Goal: Find specific page/section: Find specific page/section

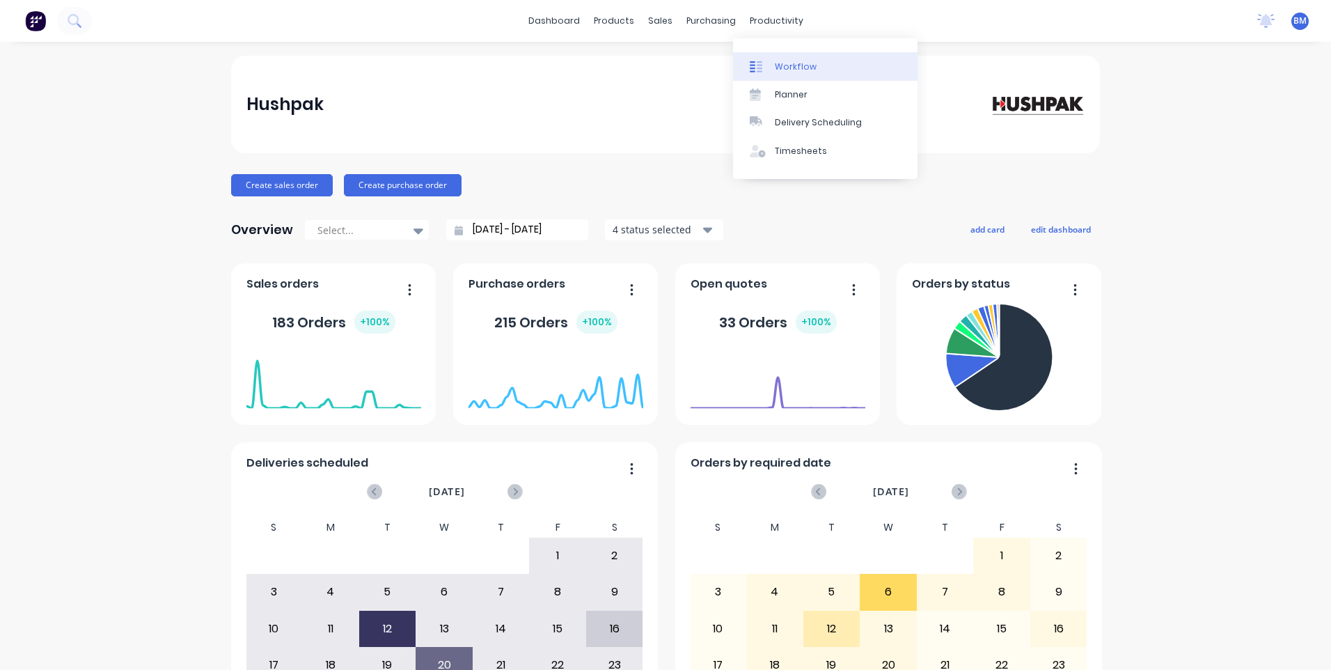
click at [771, 73] on link "Workflow" at bounding box center [825, 66] width 184 height 28
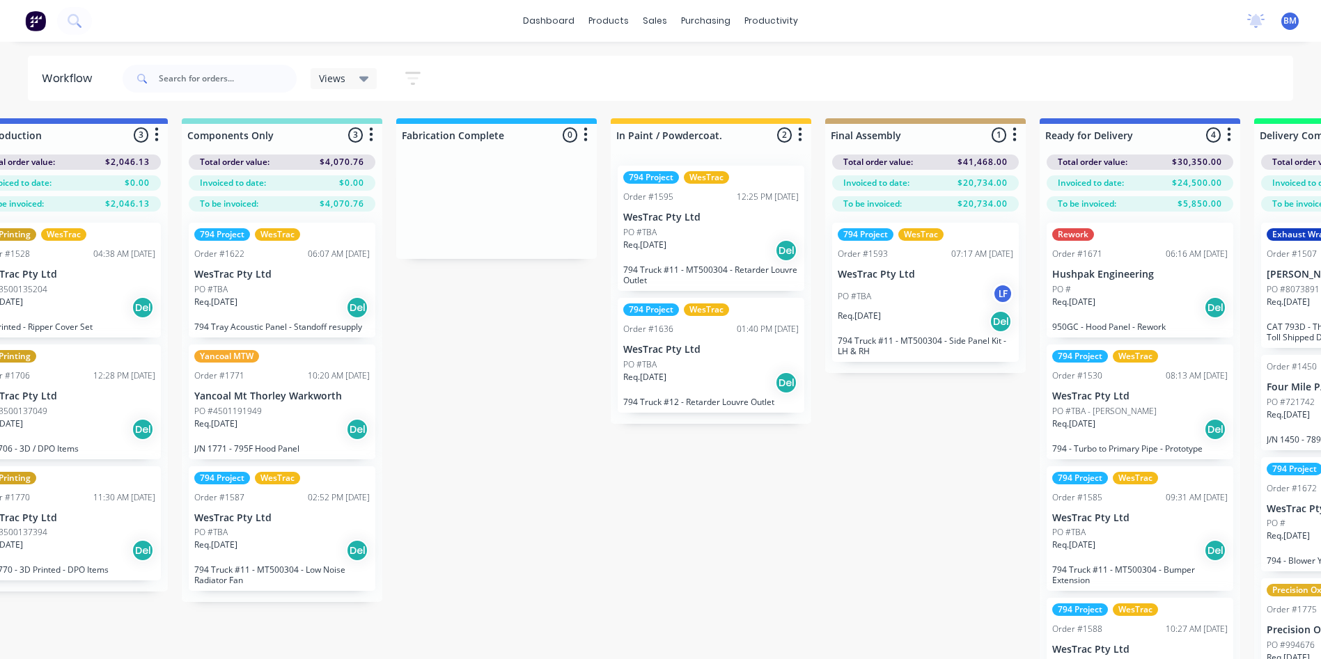
scroll to position [0, 1566]
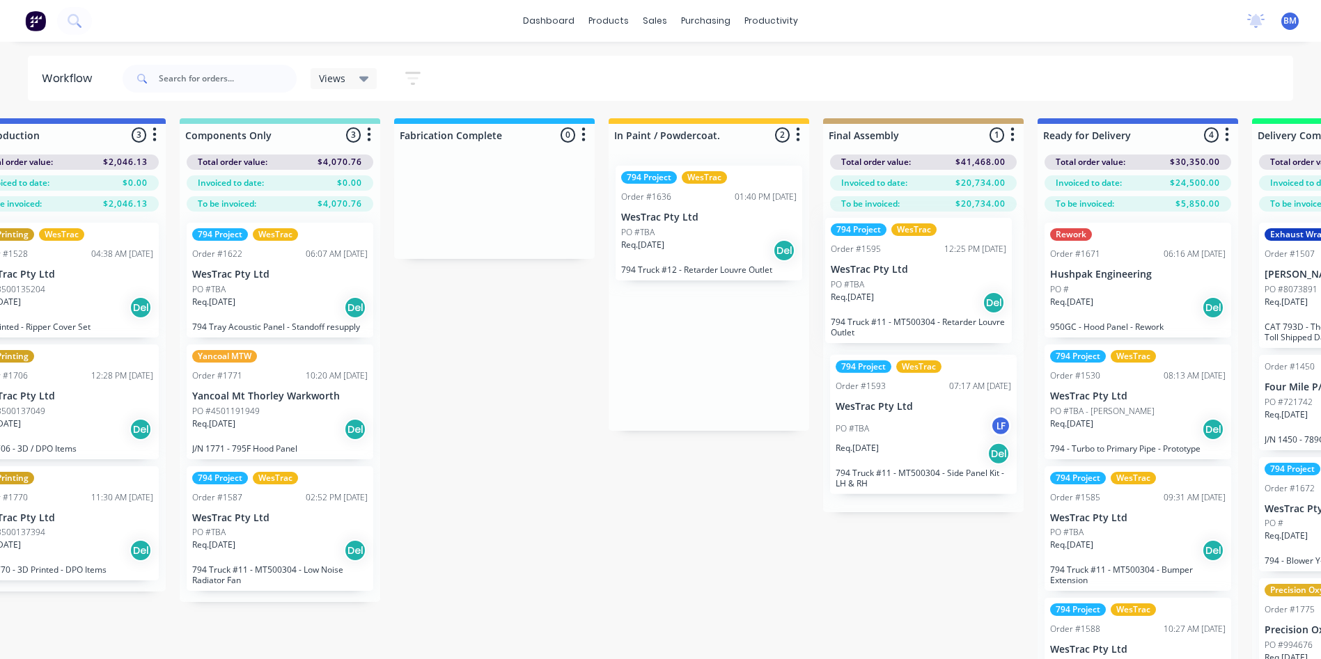
drag, startPoint x: 681, startPoint y: 276, endPoint x: 896, endPoint y: 328, distance: 221.4
click at [896, 328] on div "Submitted 103 Sort By Created date Required date Order number Customer name Mos…" at bounding box center [493, 410] width 4139 height 585
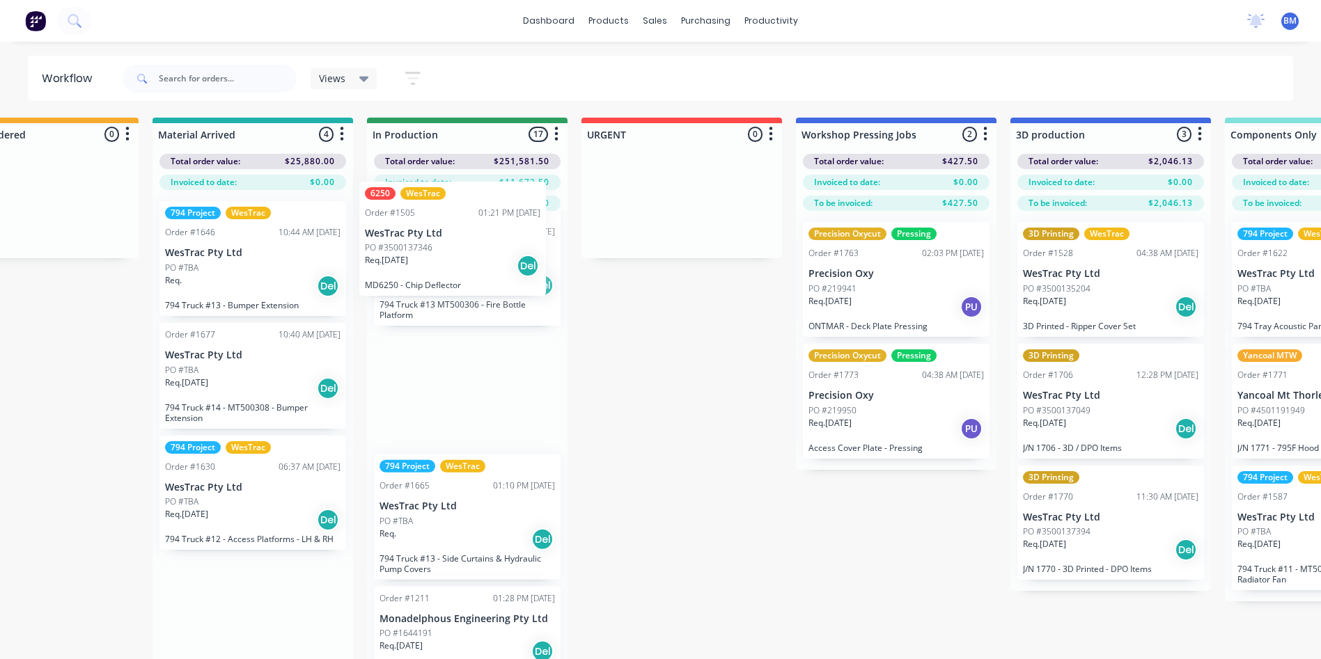
scroll to position [0, 0]
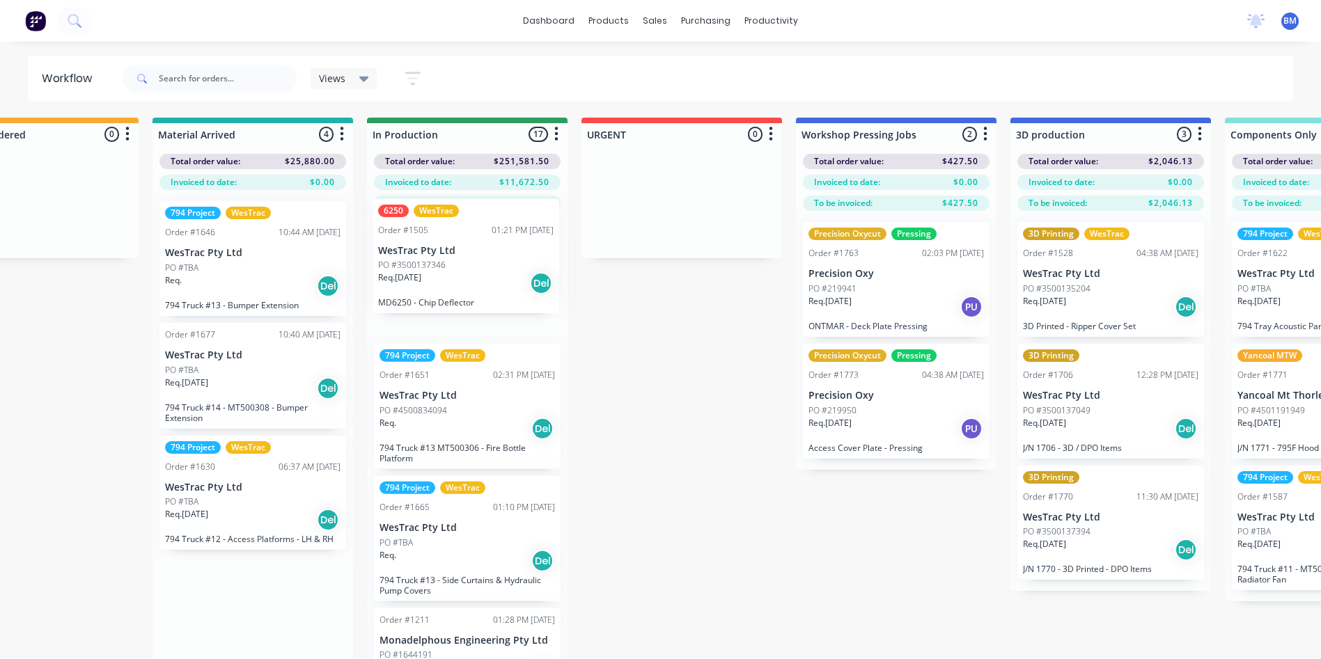
drag, startPoint x: 258, startPoint y: 542, endPoint x: 480, endPoint y: 299, distance: 329.1
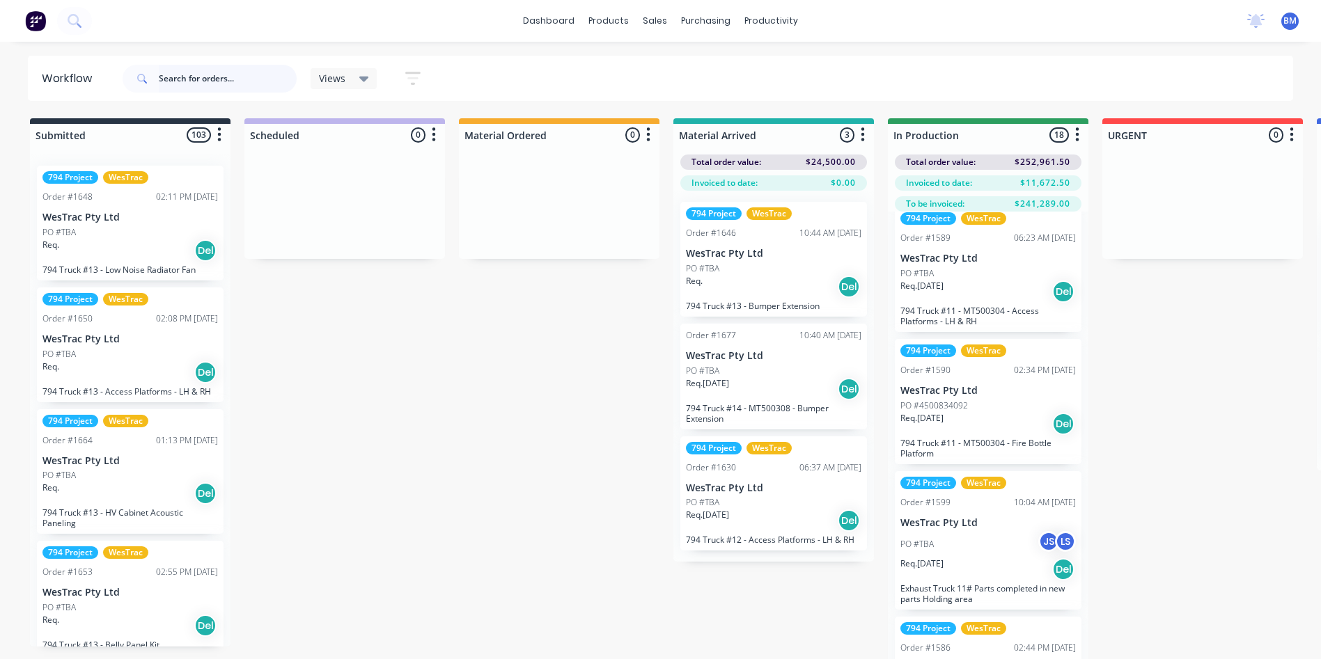
click at [181, 79] on input "text" at bounding box center [228, 79] width 138 height 28
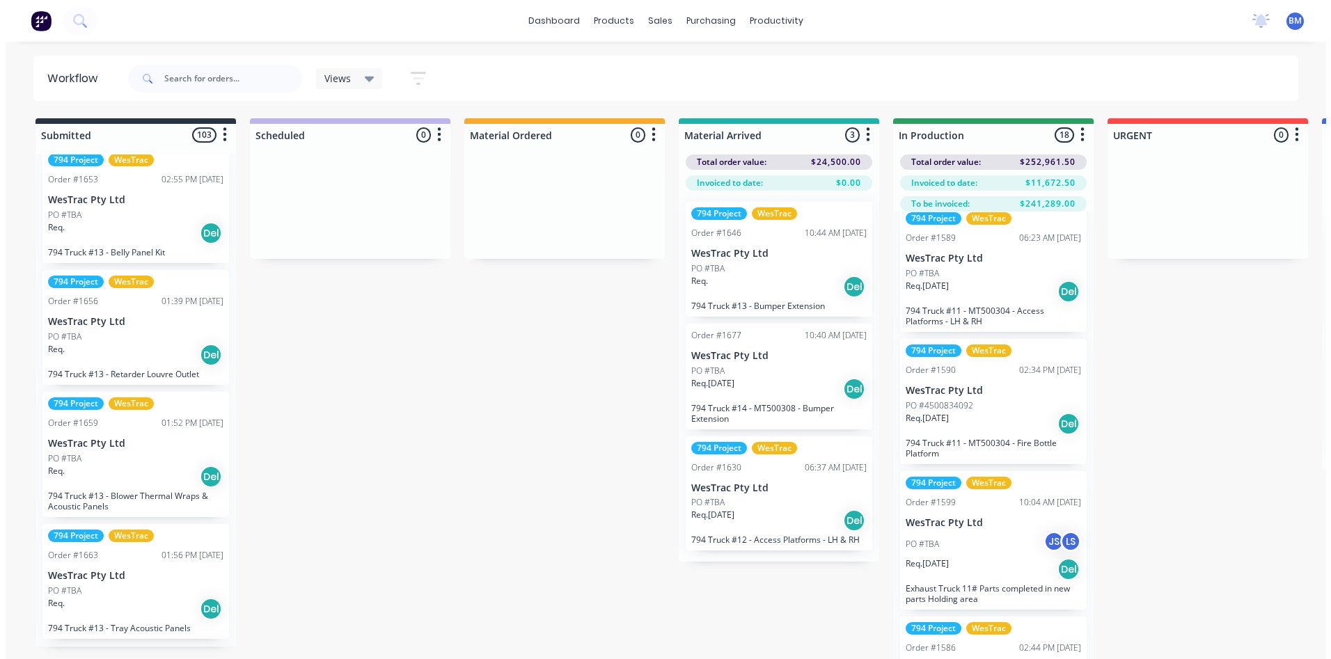
scroll to position [418, 0]
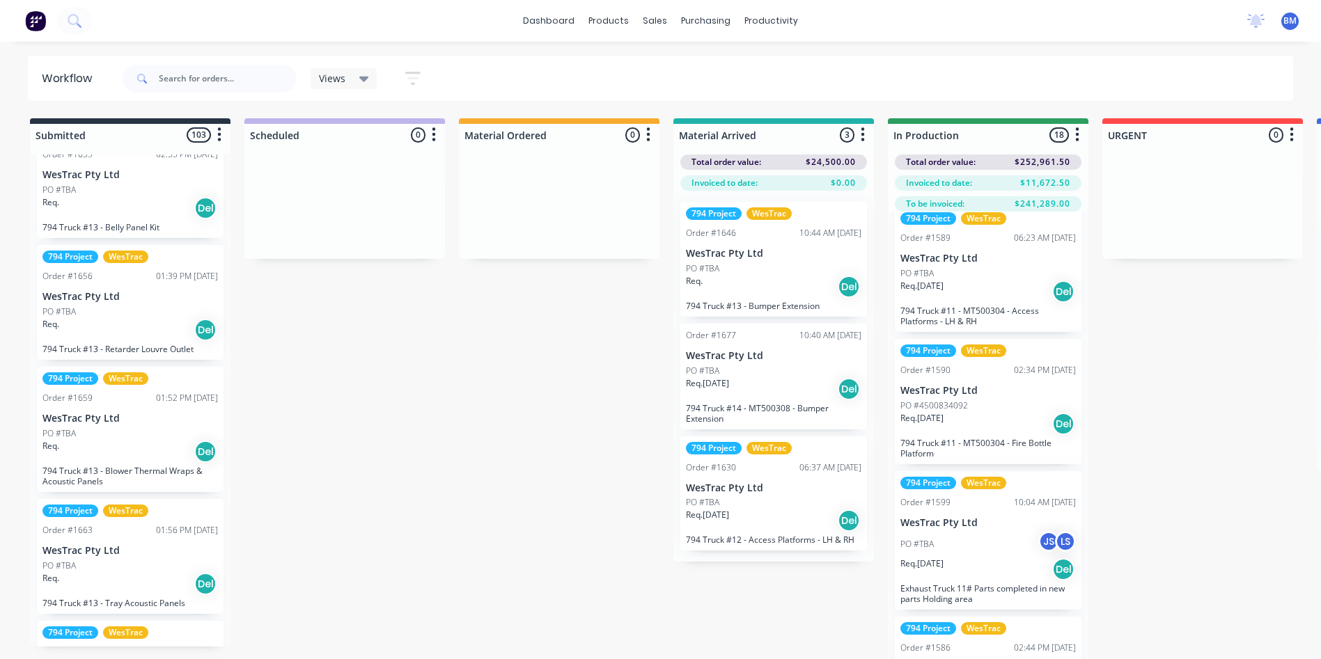
click at [153, 76] on span at bounding box center [141, 79] width 36 height 28
click at [163, 76] on input "text" at bounding box center [228, 79] width 138 height 28
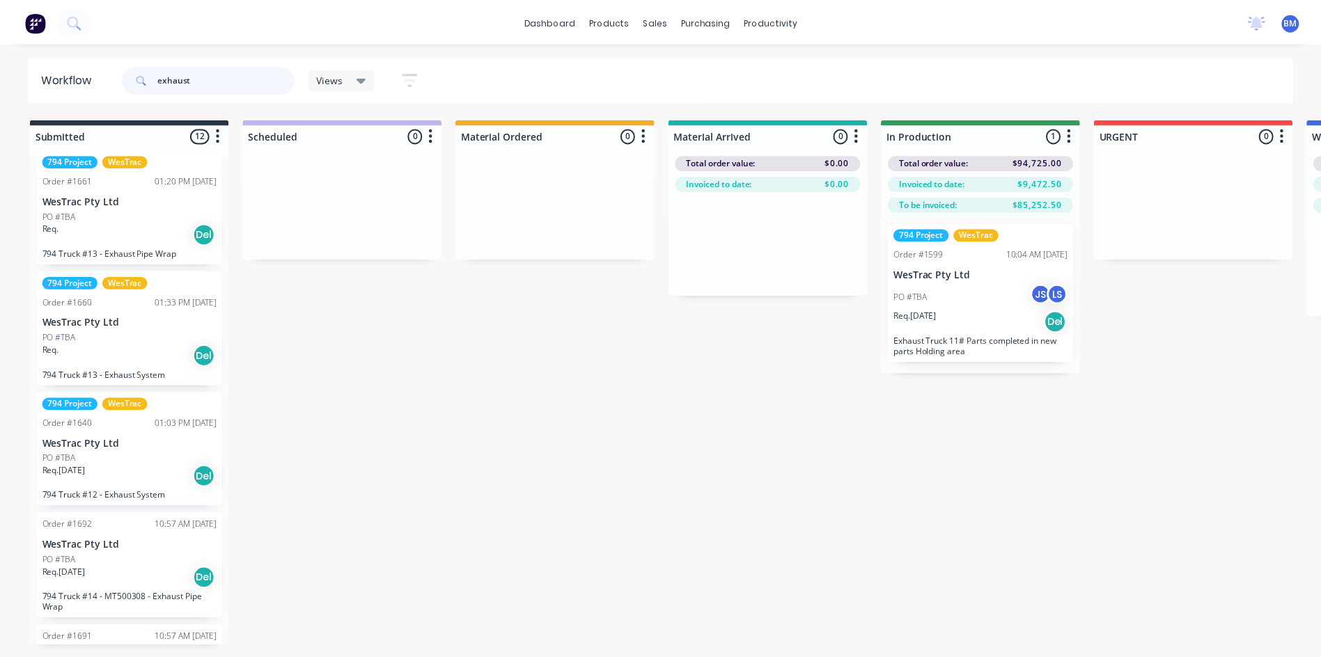
scroll to position [0, 0]
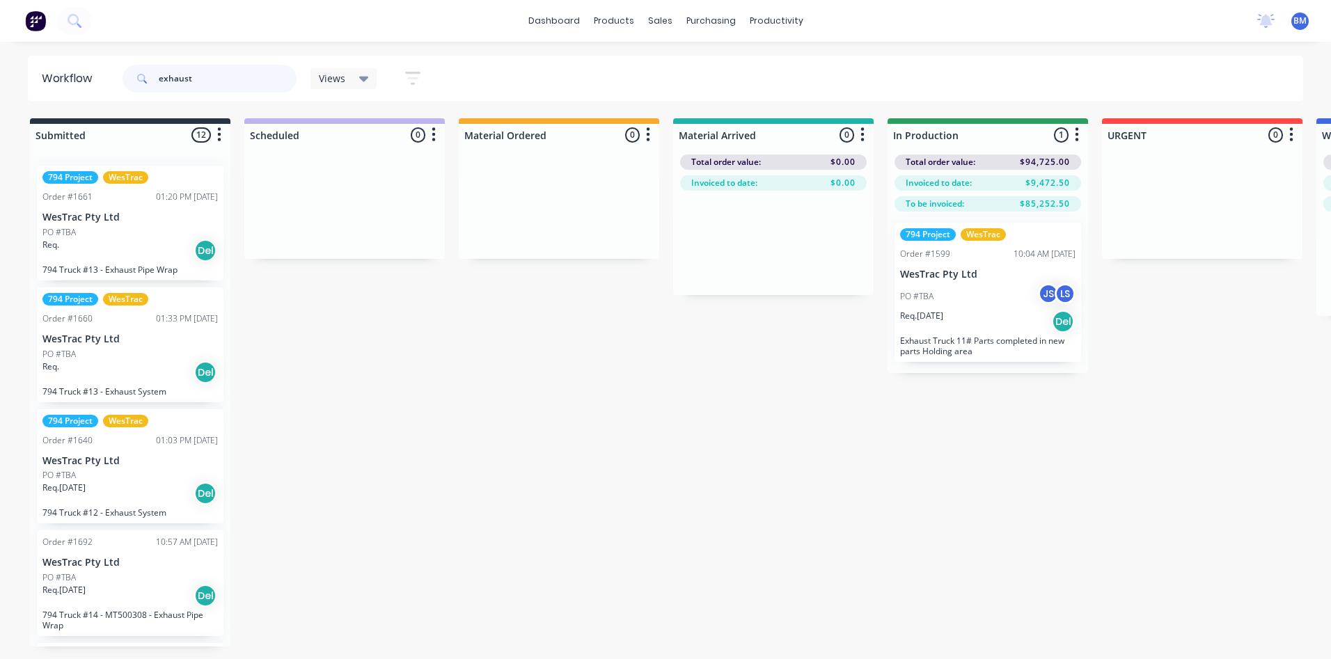
type input "exhaust"
click at [197, 63] on div "exhaust" at bounding box center [210, 79] width 174 height 42
drag, startPoint x: 168, startPoint y: 77, endPoint x: 4, endPoint y: 88, distance: 164.7
click at [4, 88] on div "Workflow exhaust Views Save new view None (Default) edit 3D only edit Show/Hide…" at bounding box center [665, 78] width 1331 height 45
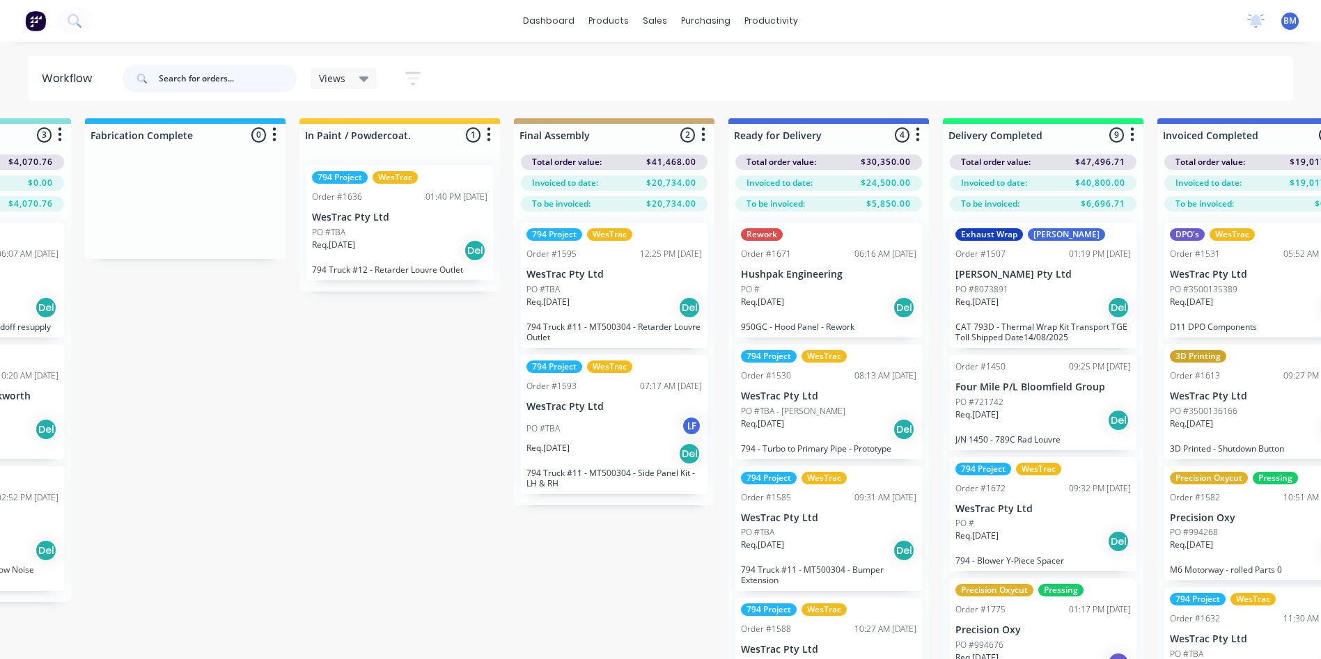
scroll to position [0, 1878]
